Goal: Entertainment & Leisure: Consume media (video, audio)

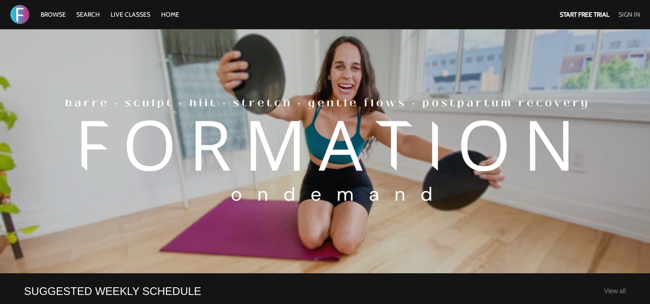
click at [626, 14] on link "Sign In" at bounding box center [630, 14] width 22 height 8
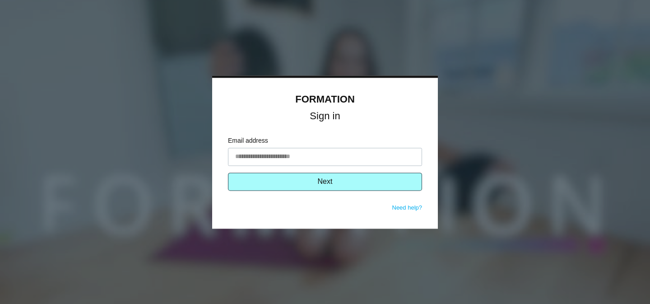
click at [288, 152] on input "Email address" at bounding box center [325, 157] width 194 height 18
type input "**********"
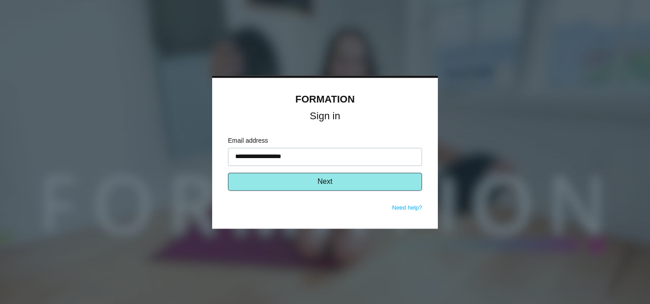
click at [300, 186] on button "Next" at bounding box center [325, 182] width 194 height 18
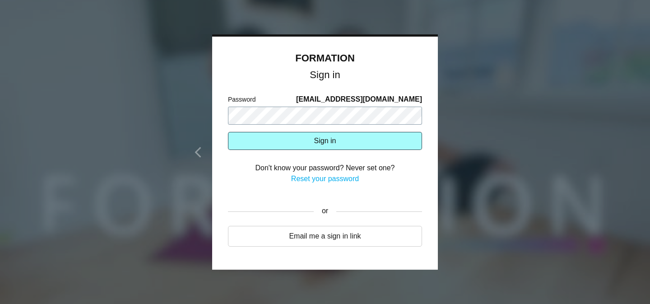
click at [228, 132] on button "Sign in" at bounding box center [325, 141] width 194 height 18
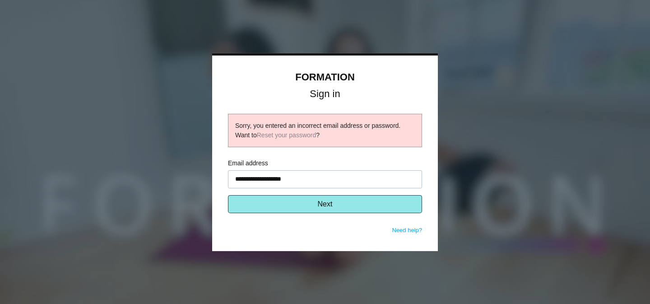
click at [294, 206] on button "Next" at bounding box center [325, 204] width 194 height 18
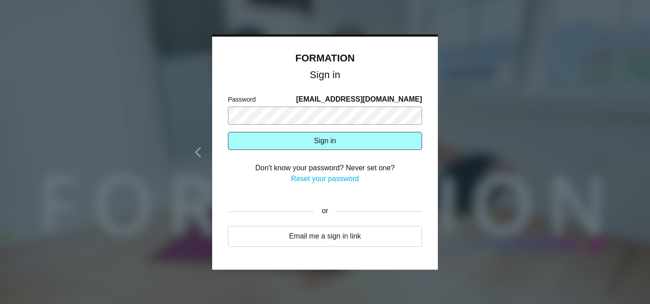
click at [228, 132] on button "Sign in" at bounding box center [325, 141] width 194 height 18
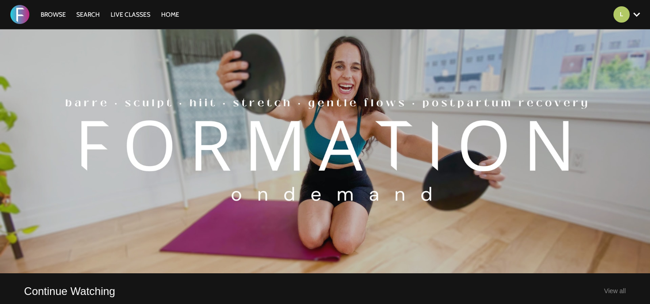
click at [62, 20] on div "Browse Search LIVE CLASSES HOME Account settings Manage Subscription Help Log O…" at bounding box center [223, 14] width 447 height 29
click at [57, 17] on link "Browse" at bounding box center [53, 14] width 34 height 8
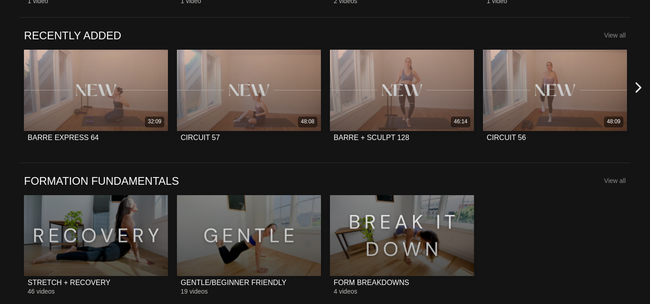
scroll to position [704, 0]
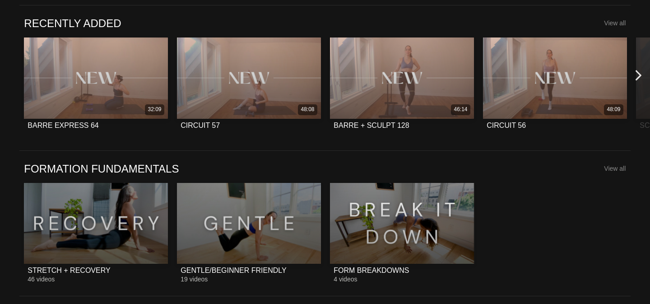
click at [639, 72] on icon at bounding box center [638, 75] width 11 height 11
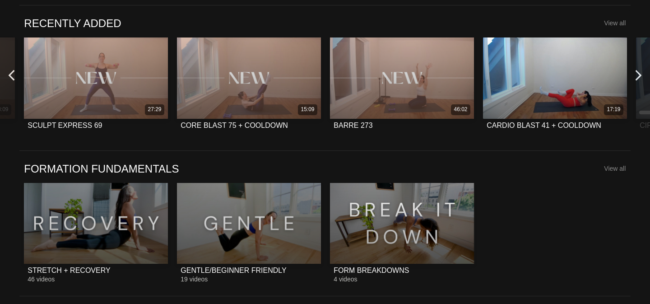
click at [14, 75] on icon at bounding box center [11, 75] width 11 height 11
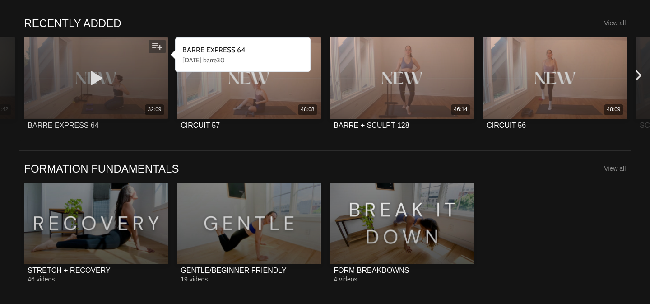
click at [79, 82] on div "32:09" at bounding box center [96, 77] width 144 height 81
